Goal: Transaction & Acquisition: Register for event/course

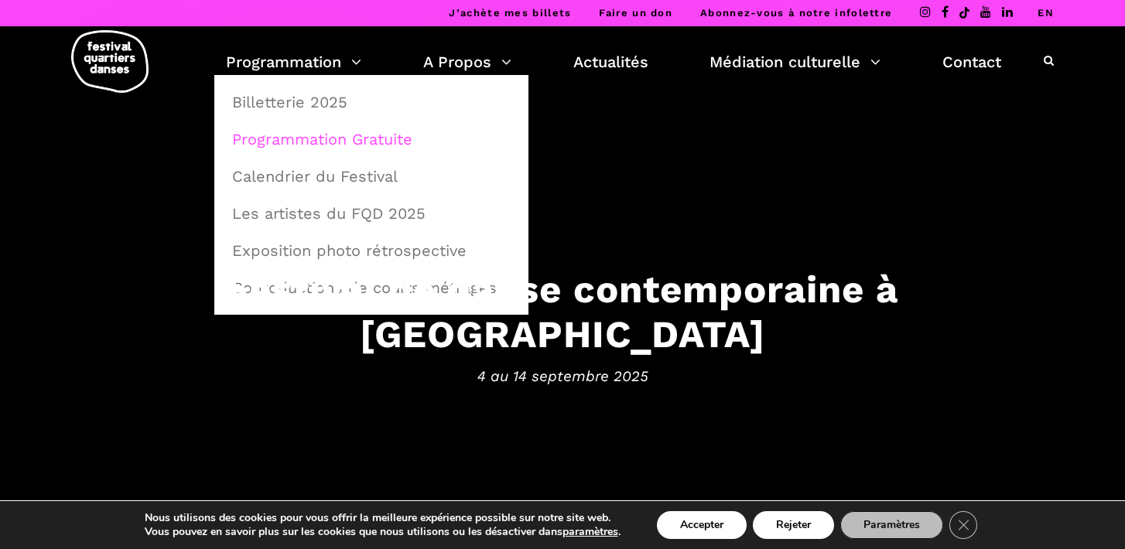
click at [320, 132] on link "Programmation Gratuite" at bounding box center [371, 139] width 297 height 36
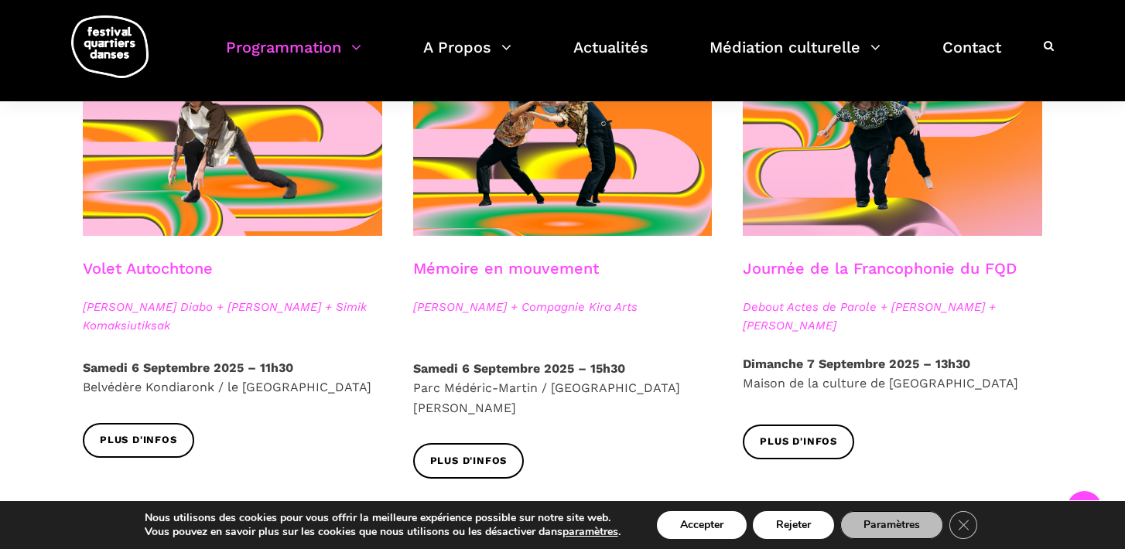
scroll to position [900, 0]
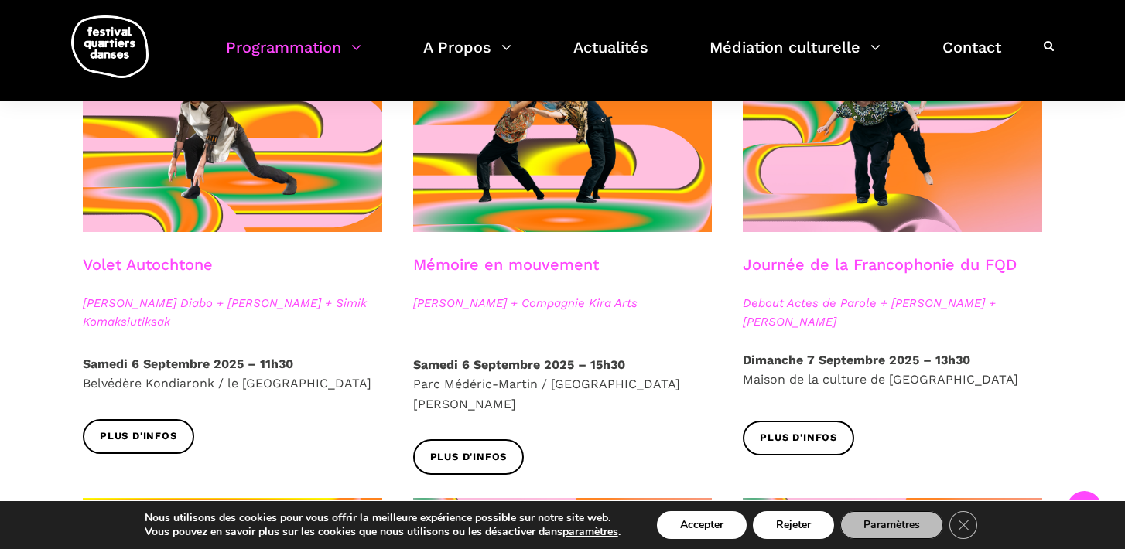
click at [513, 383] on p "[DATE] 15h30 [GEOGRAPHIC_DATA] / [GEOGRAPHIC_DATA]" at bounding box center [562, 385] width 299 height 60
click at [482, 450] on span "Plus d'infos" at bounding box center [468, 458] width 77 height 16
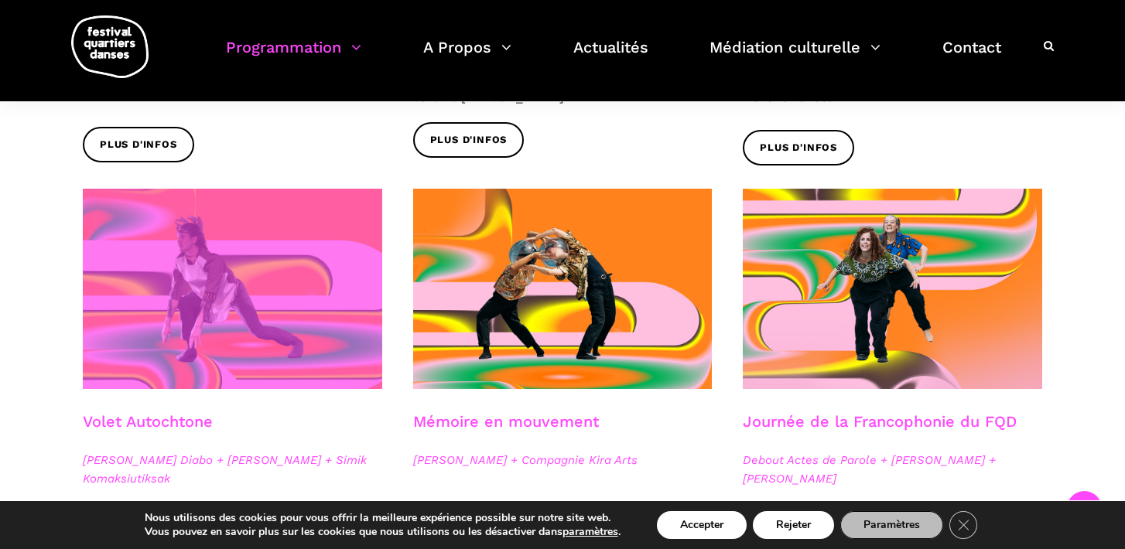
scroll to position [734, 0]
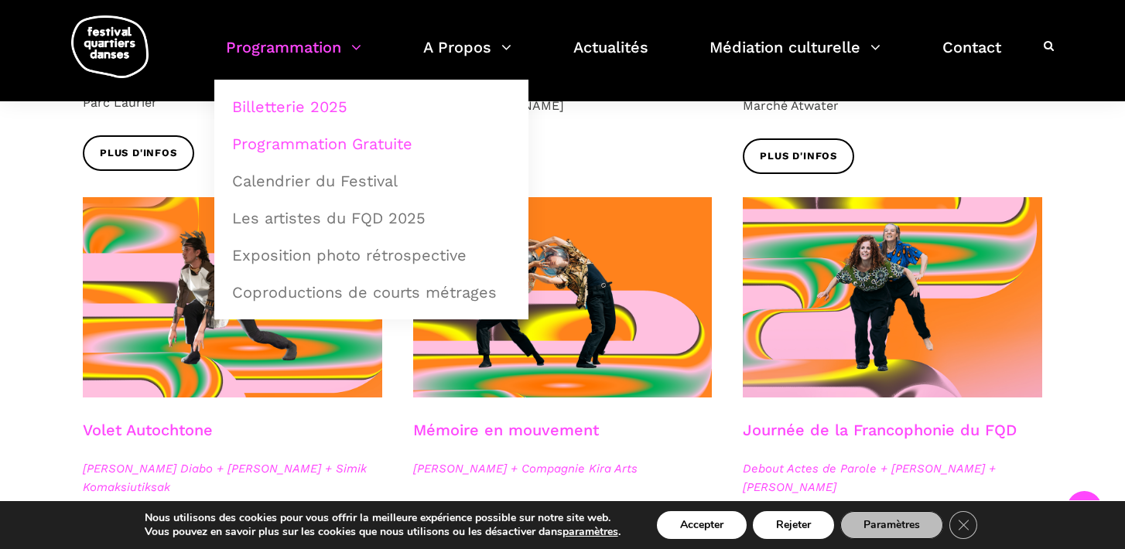
click at [324, 113] on link "Billetterie 2025" at bounding box center [371, 107] width 297 height 36
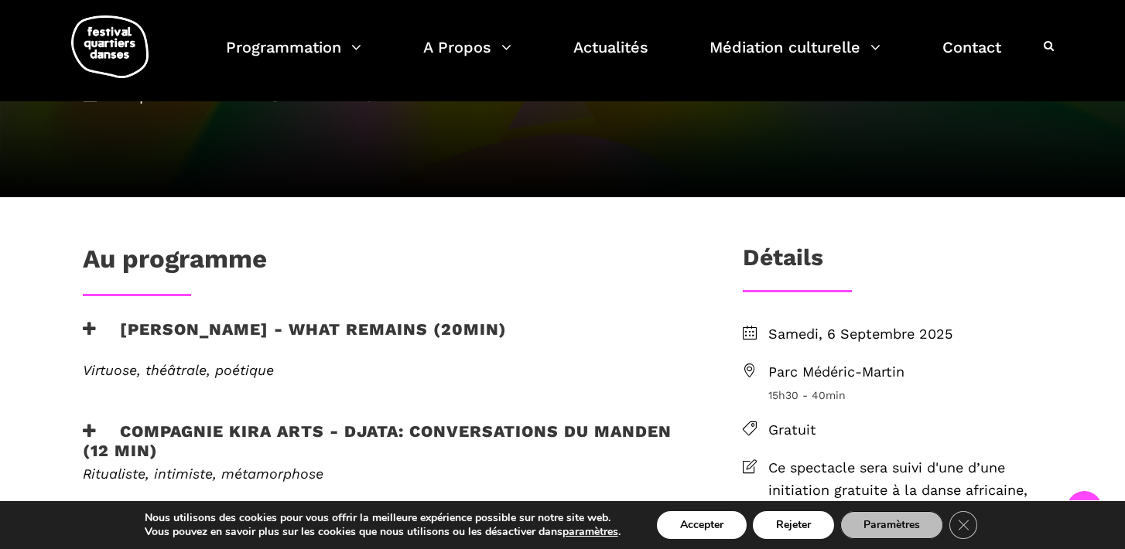
scroll to position [279, 0]
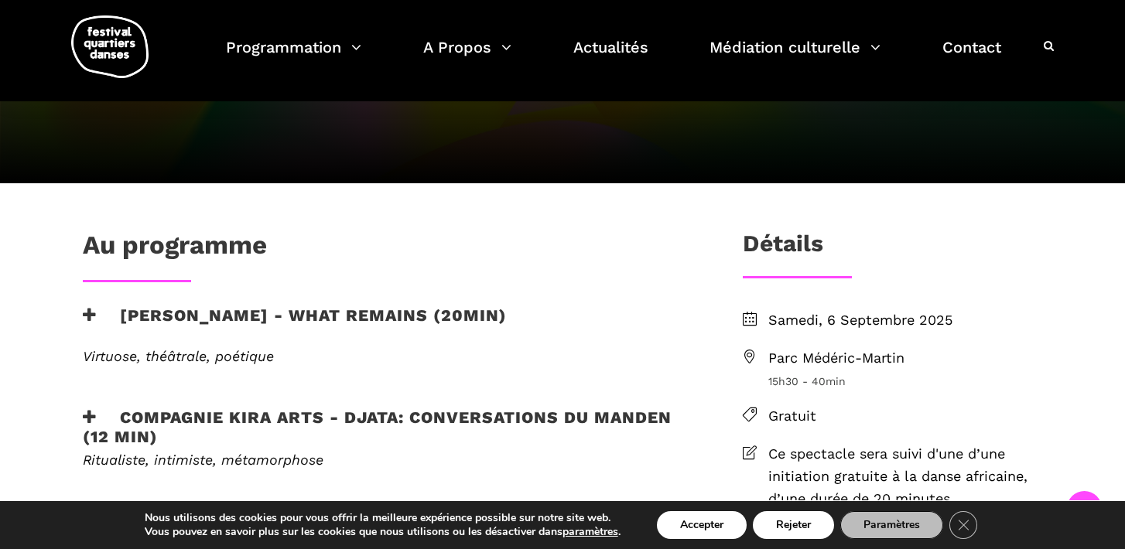
click at [826, 357] on span "Parc Médéric-Martin" at bounding box center [905, 358] width 274 height 22
drag, startPoint x: 918, startPoint y: 365, endPoint x: 770, endPoint y: 366, distance: 147.8
click at [770, 366] on span "Parc Médéric-Martin" at bounding box center [905, 358] width 274 height 22
copy span "Parc Médéric-Martin"
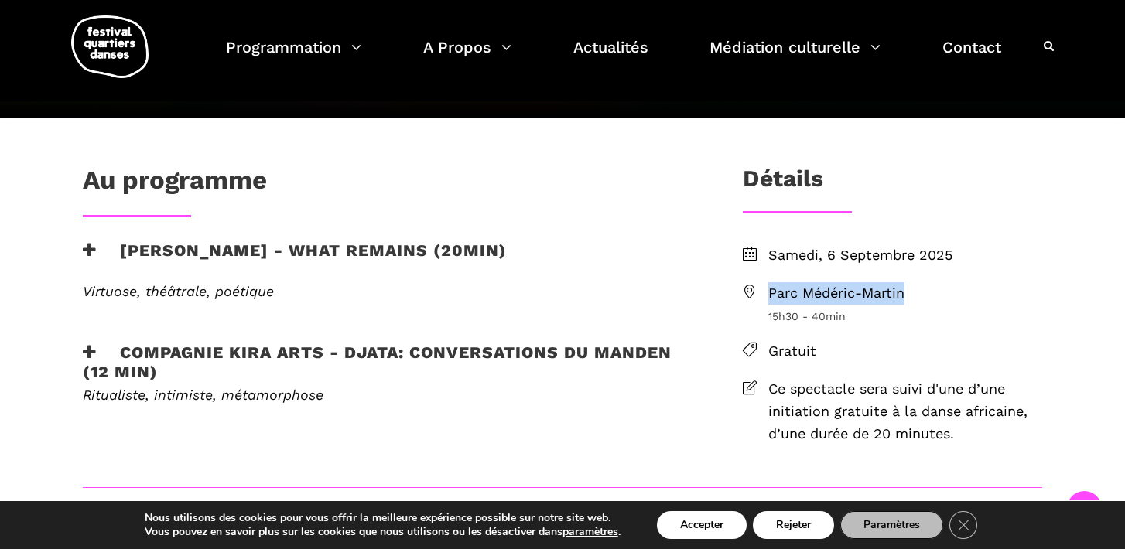
scroll to position [335, 0]
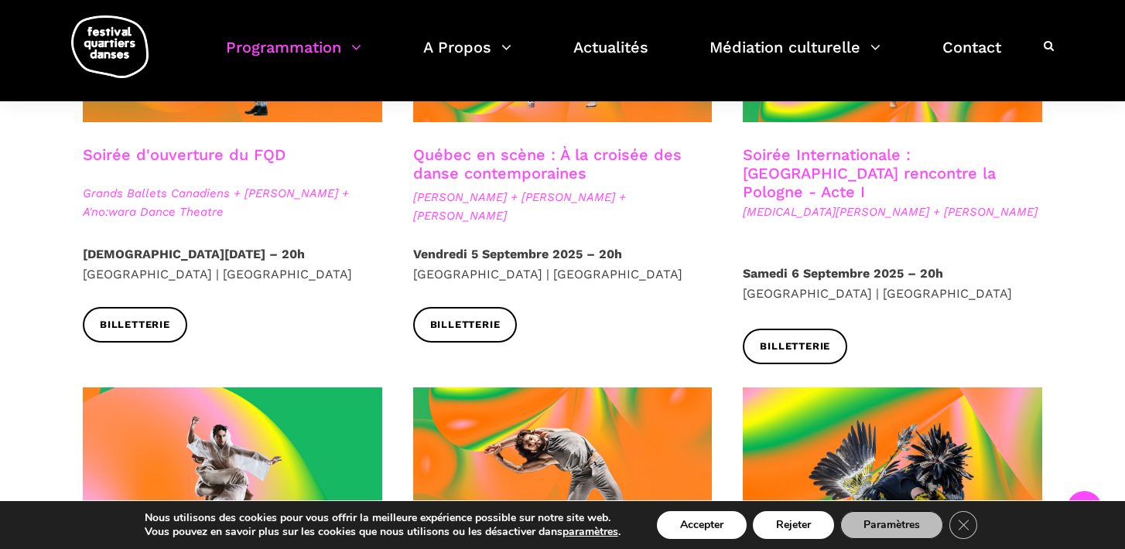
scroll to position [555, 0]
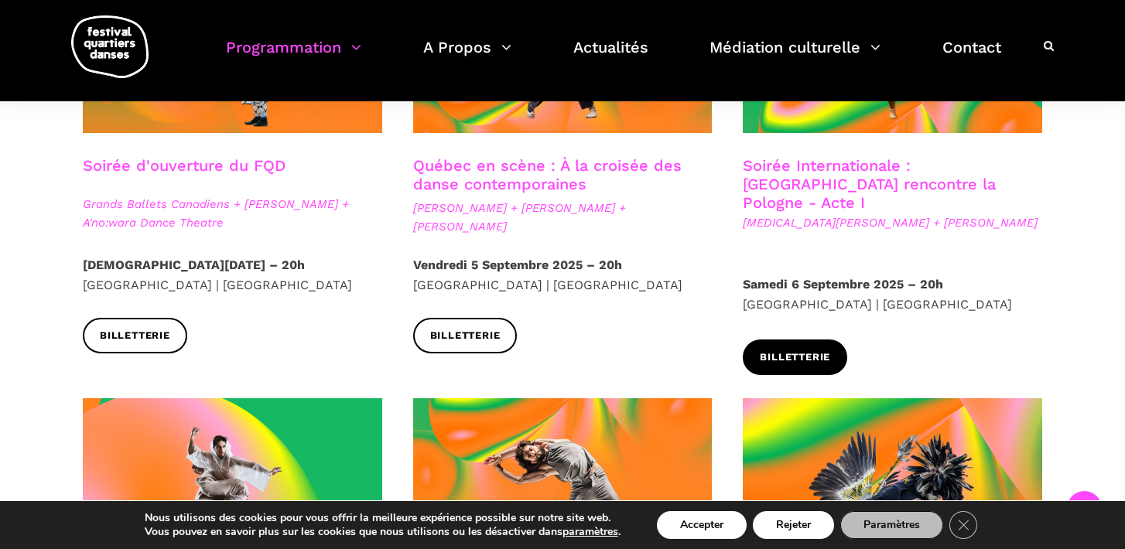
click at [836, 340] on link "Billetterie" at bounding box center [795, 357] width 104 height 35
